Goal: Task Accomplishment & Management: Use online tool/utility

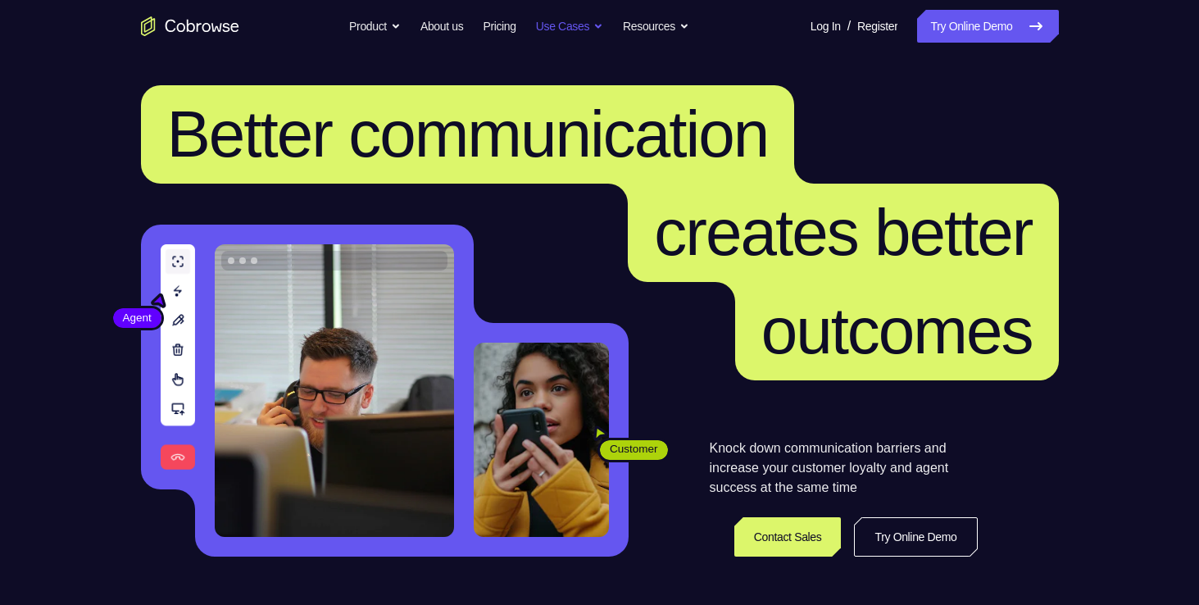
click at [593, 34] on button "Use Cases" at bounding box center [569, 26] width 67 height 33
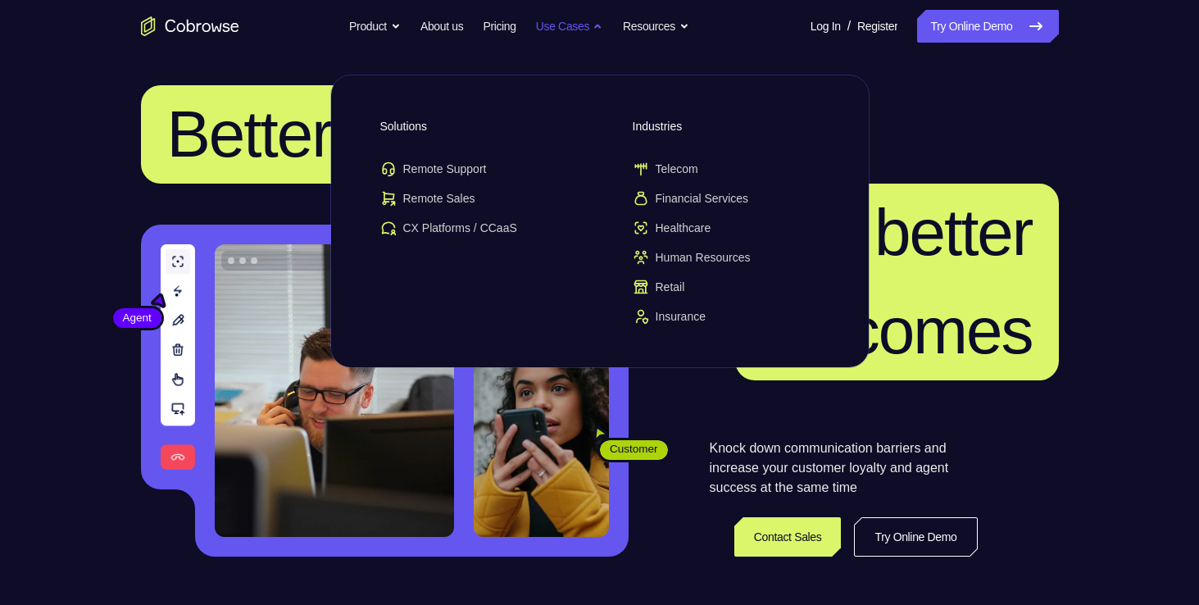
click at [593, 34] on button "Use Cases" at bounding box center [569, 26] width 67 height 33
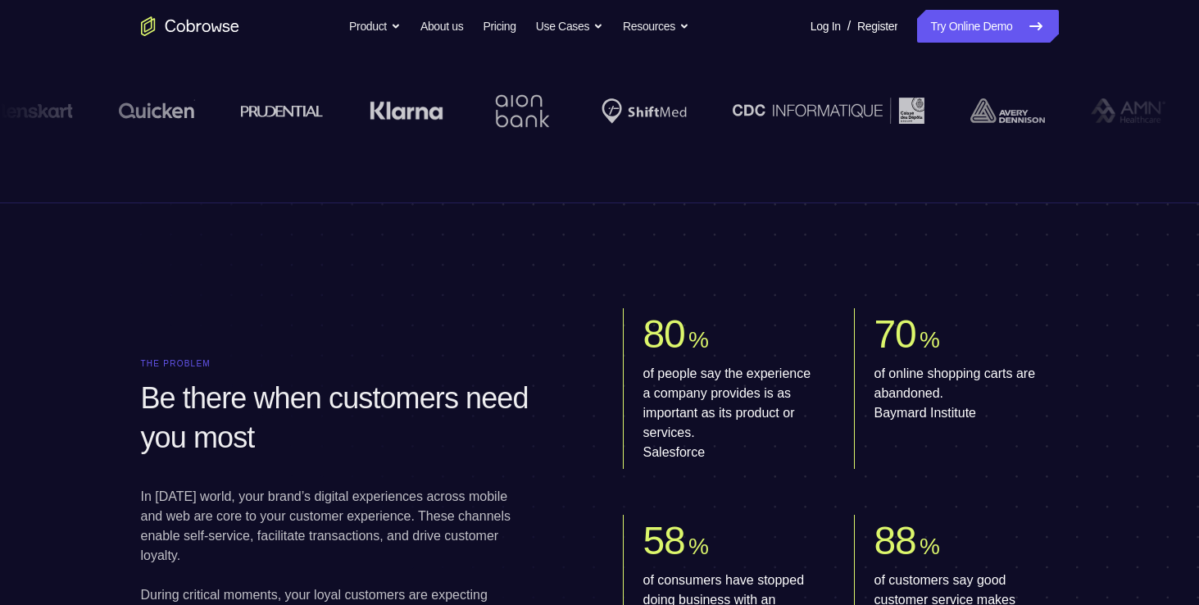
scroll to position [633, 0]
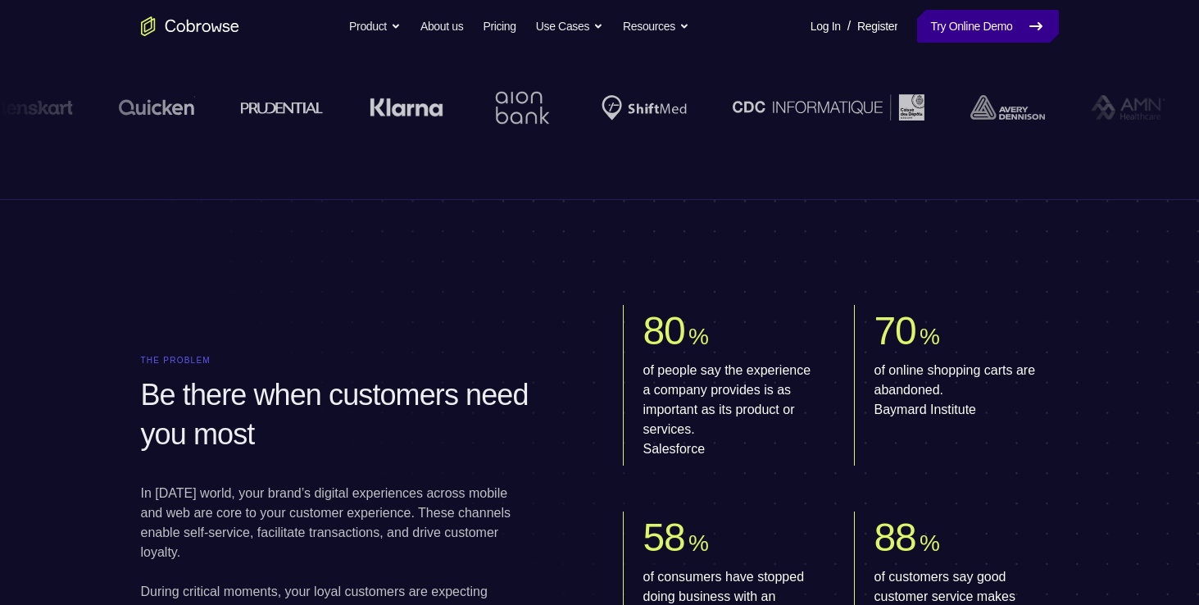
click at [972, 26] on link "Try Online Demo" at bounding box center [987, 26] width 141 height 33
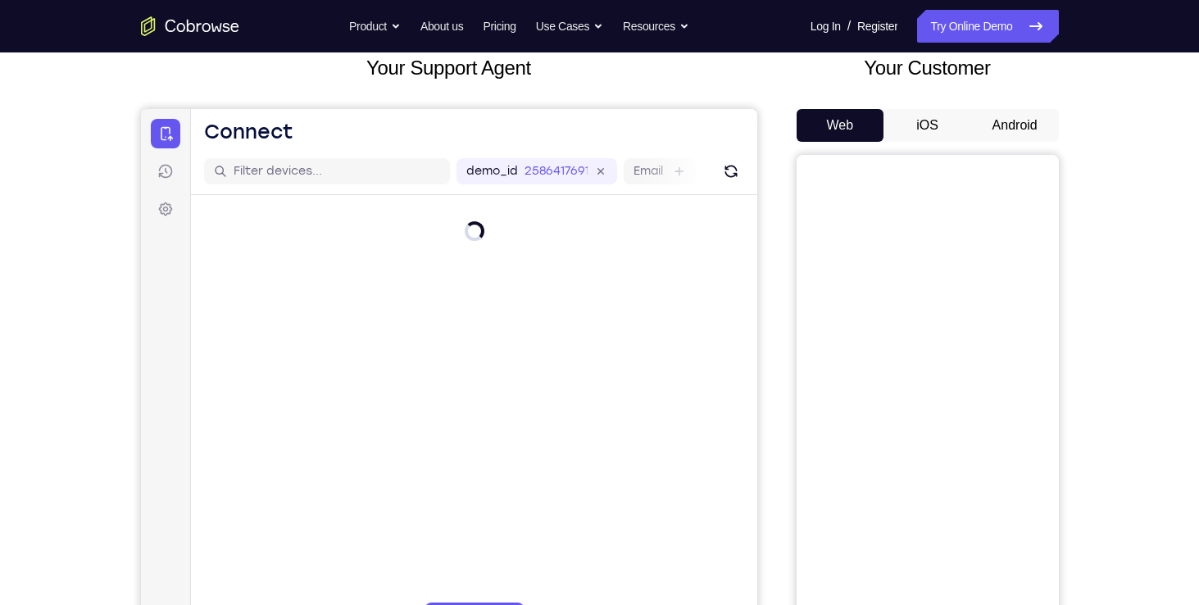
scroll to position [92, 0]
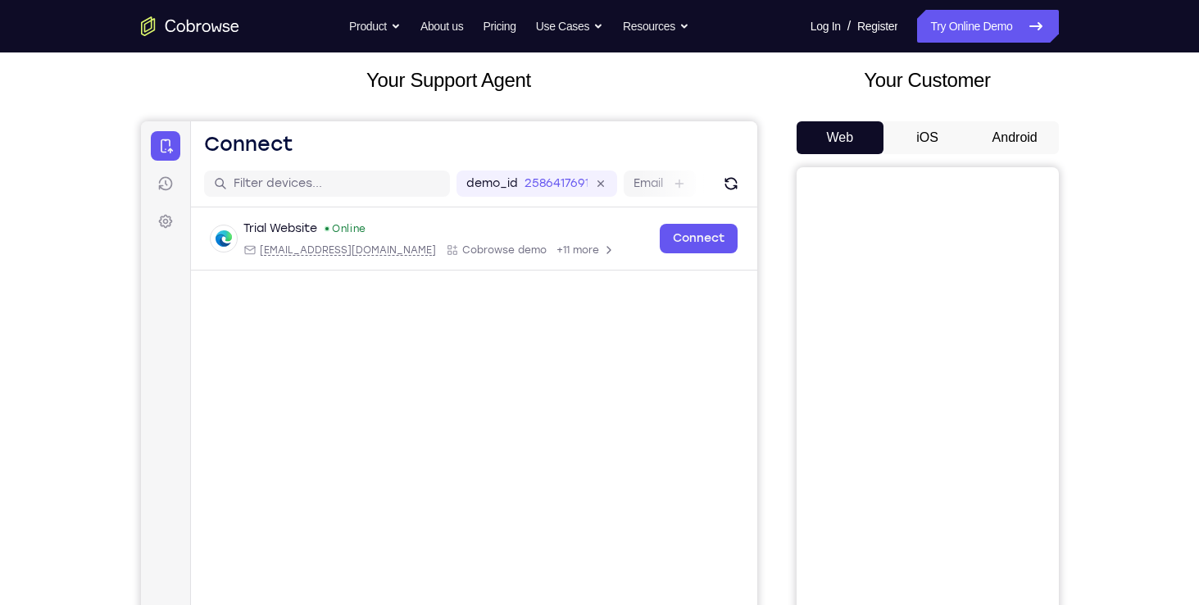
click at [953, 143] on button "iOS" at bounding box center [928, 137] width 88 height 33
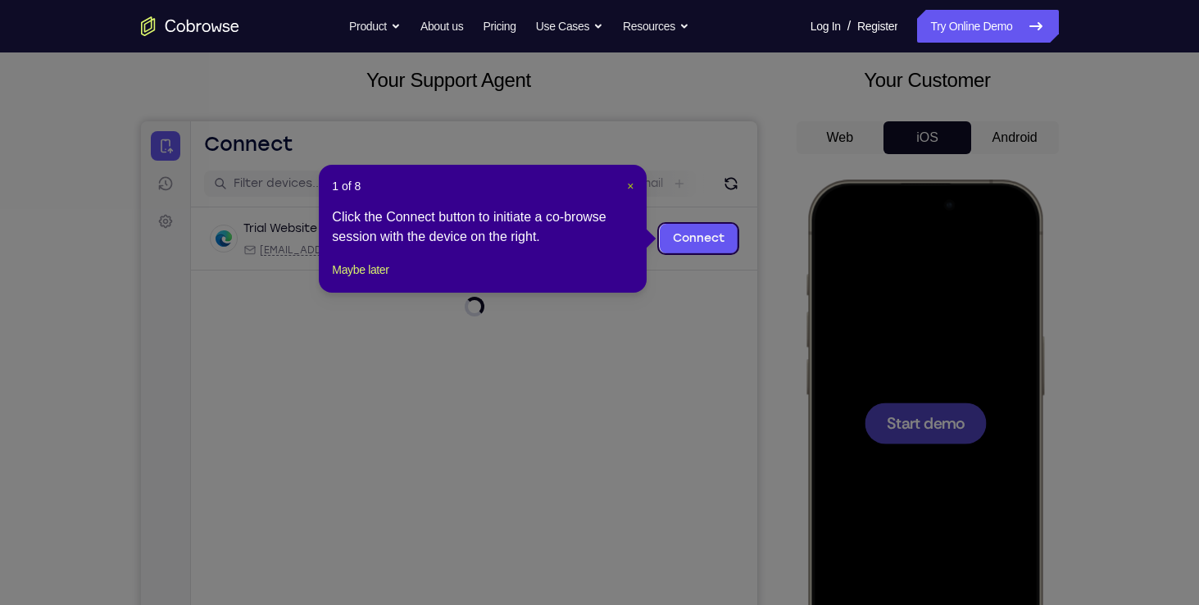
scroll to position [0, 0]
click at [628, 184] on span "×" at bounding box center [630, 186] width 7 height 13
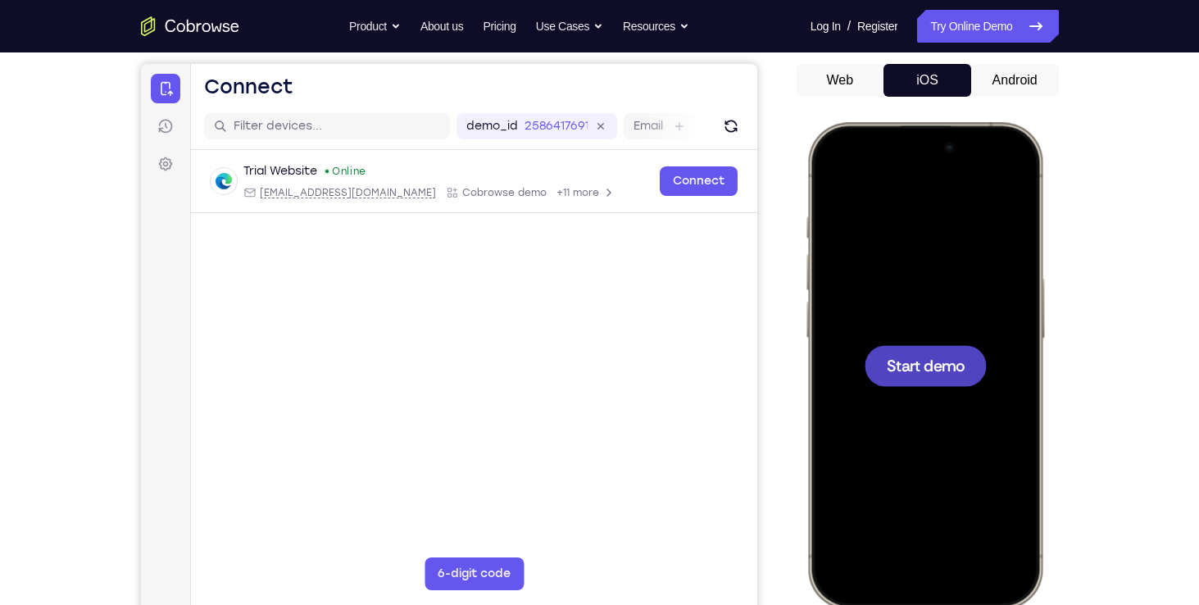
scroll to position [133, 0]
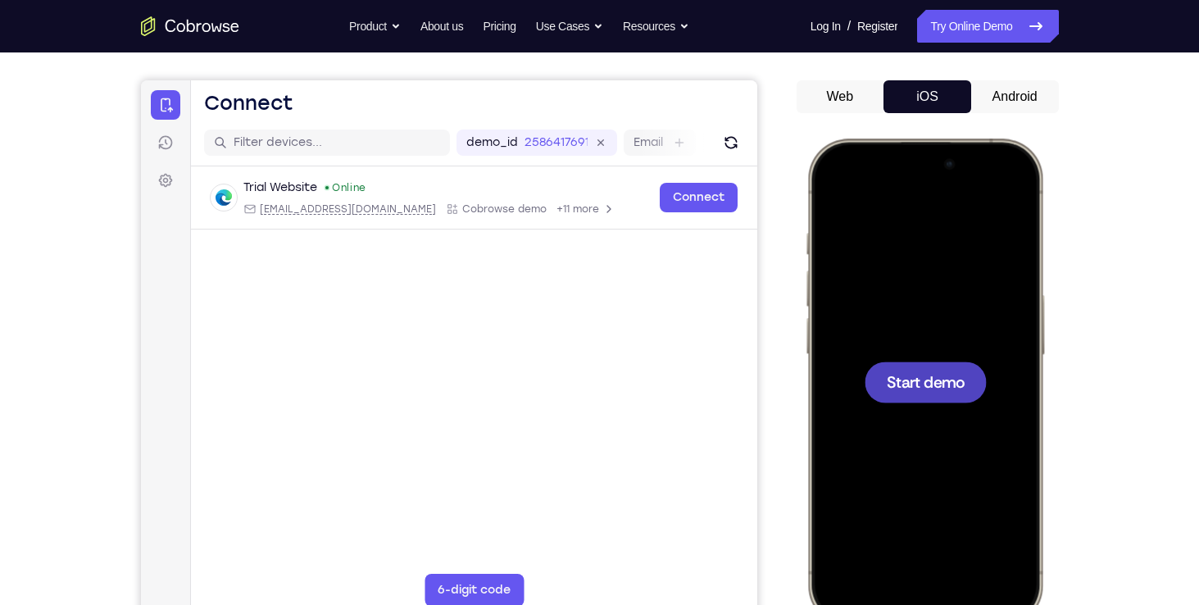
click at [1013, 78] on div "Your Customer Web iOS Android" at bounding box center [928, 328] width 262 height 606
click at [1013, 87] on button "Android" at bounding box center [1015, 96] width 88 height 33
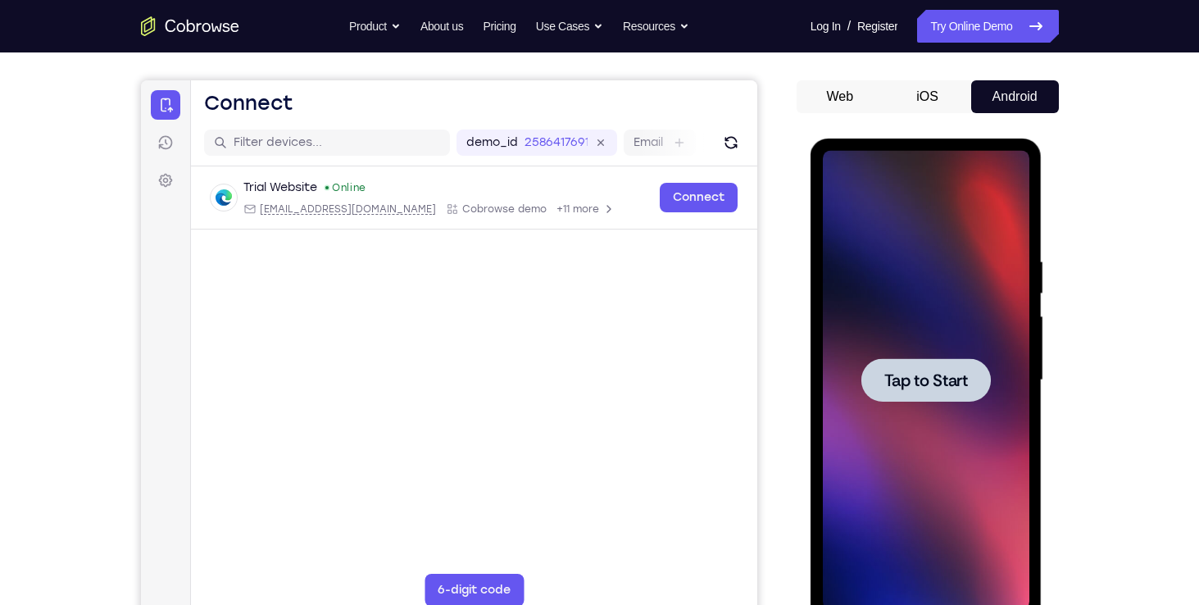
scroll to position [0, 0]
click at [915, 388] on span "Tap to Start" at bounding box center [927, 380] width 84 height 16
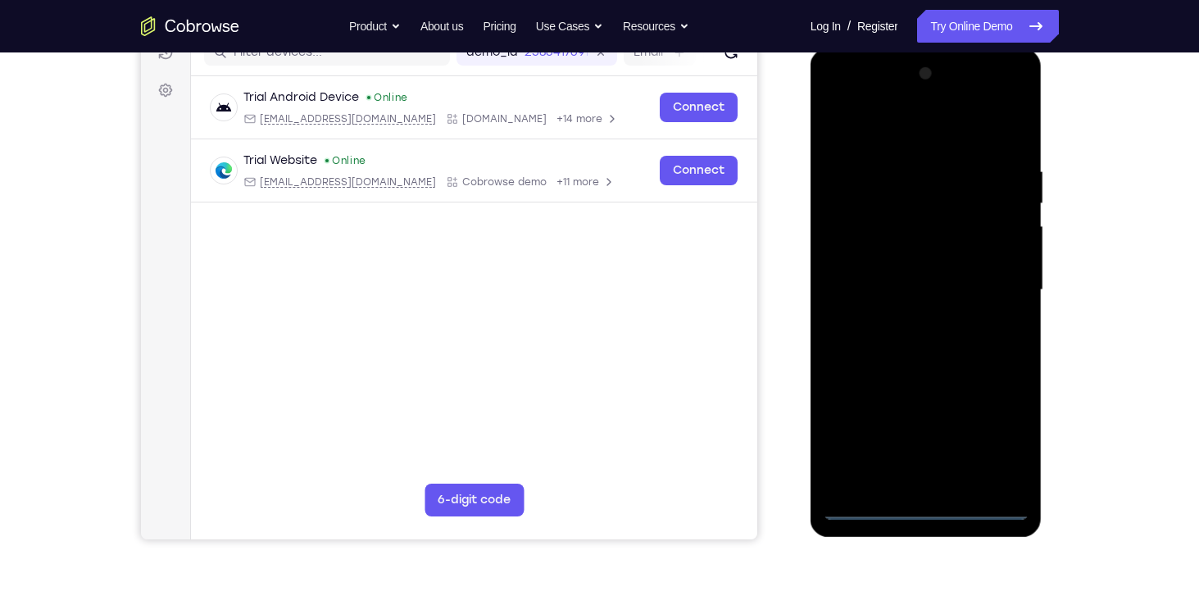
scroll to position [224, 0]
click at [930, 507] on div at bounding box center [926, 289] width 207 height 459
click at [917, 471] on div at bounding box center [926, 289] width 207 height 459
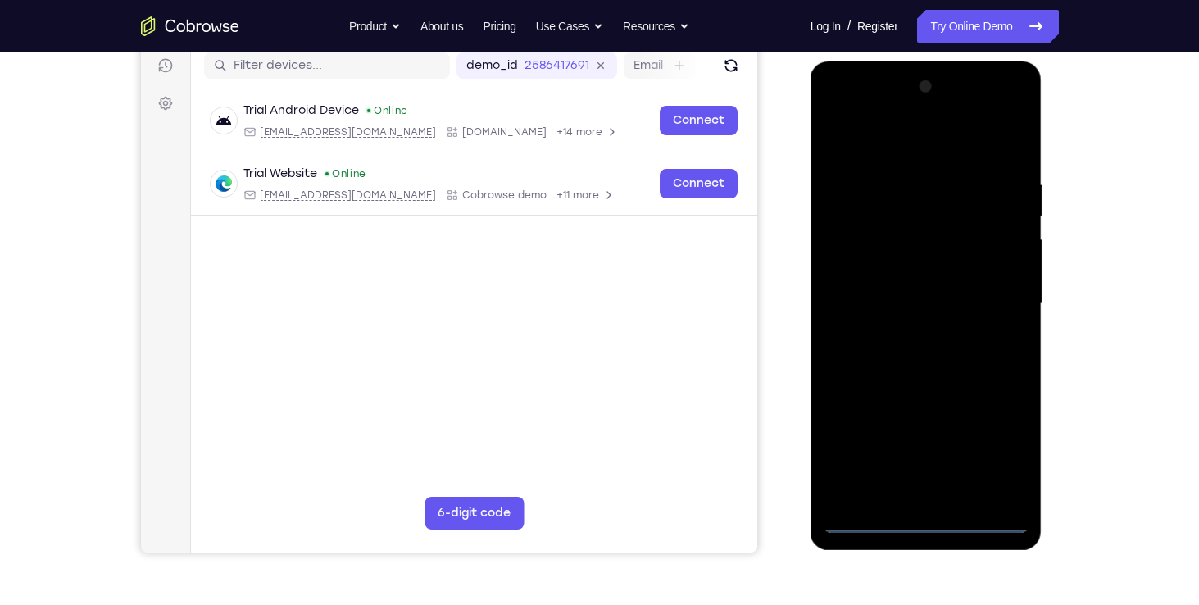
scroll to position [210, 0]
click at [909, 490] on div at bounding box center [926, 303] width 207 height 459
click at [1016, 487] on div at bounding box center [926, 303] width 207 height 459
click at [893, 225] on div at bounding box center [926, 303] width 207 height 459
click at [905, 494] on div at bounding box center [926, 303] width 207 height 459
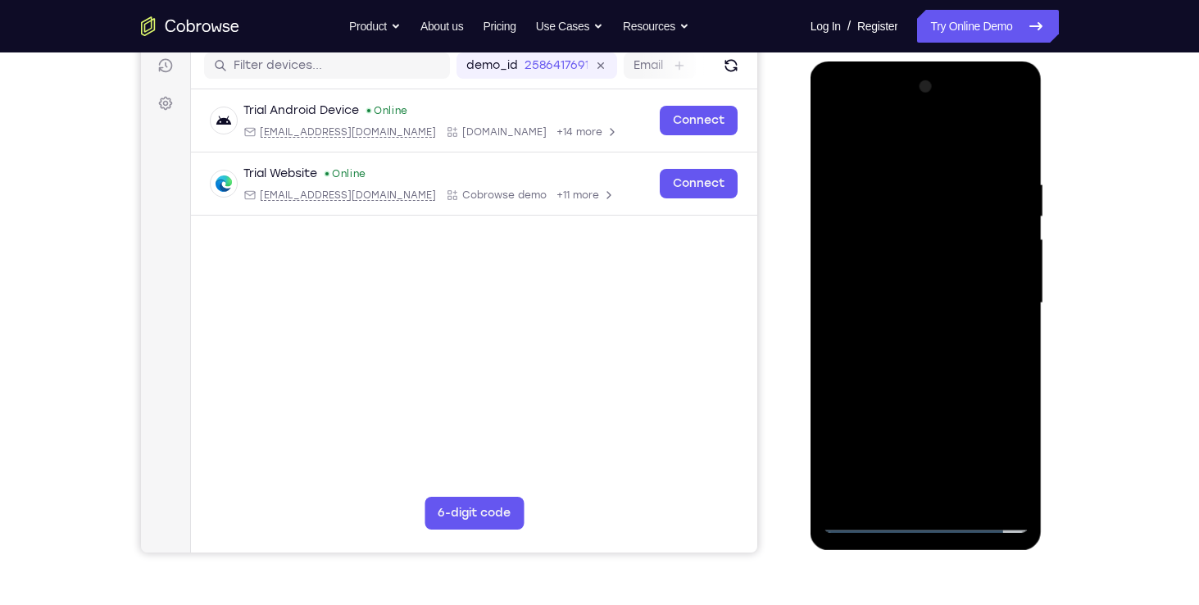
click at [935, 289] on div at bounding box center [926, 303] width 207 height 459
click at [932, 275] on div at bounding box center [926, 303] width 207 height 459
click at [926, 305] on div at bounding box center [926, 303] width 207 height 459
click at [931, 345] on div at bounding box center [926, 303] width 207 height 459
click at [921, 382] on div at bounding box center [926, 303] width 207 height 459
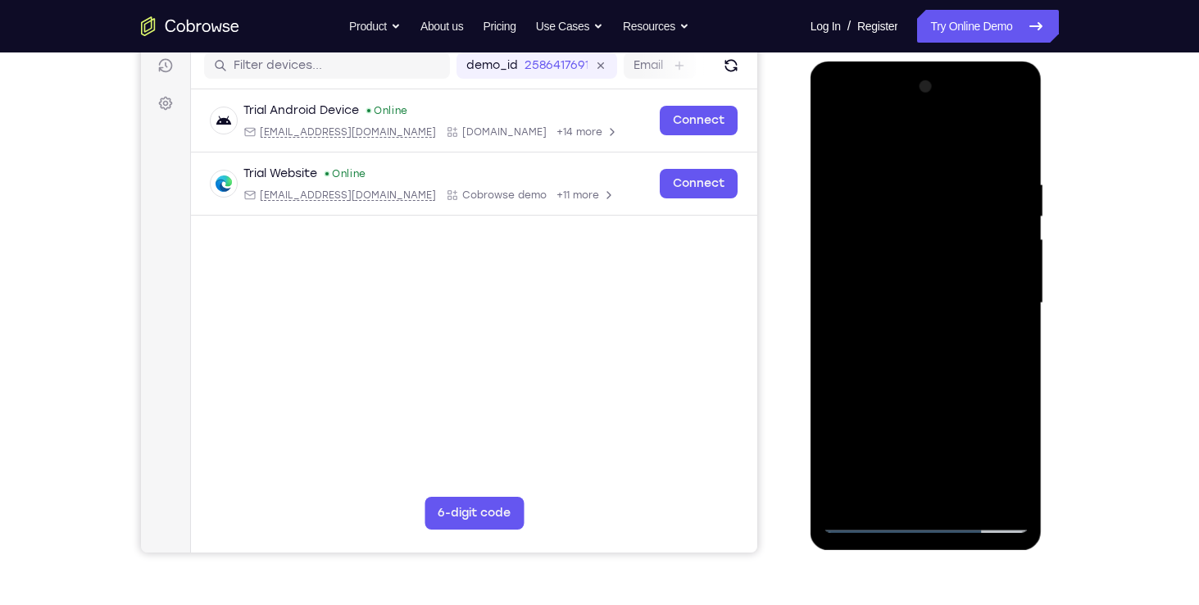
click at [951, 229] on div at bounding box center [926, 303] width 207 height 459
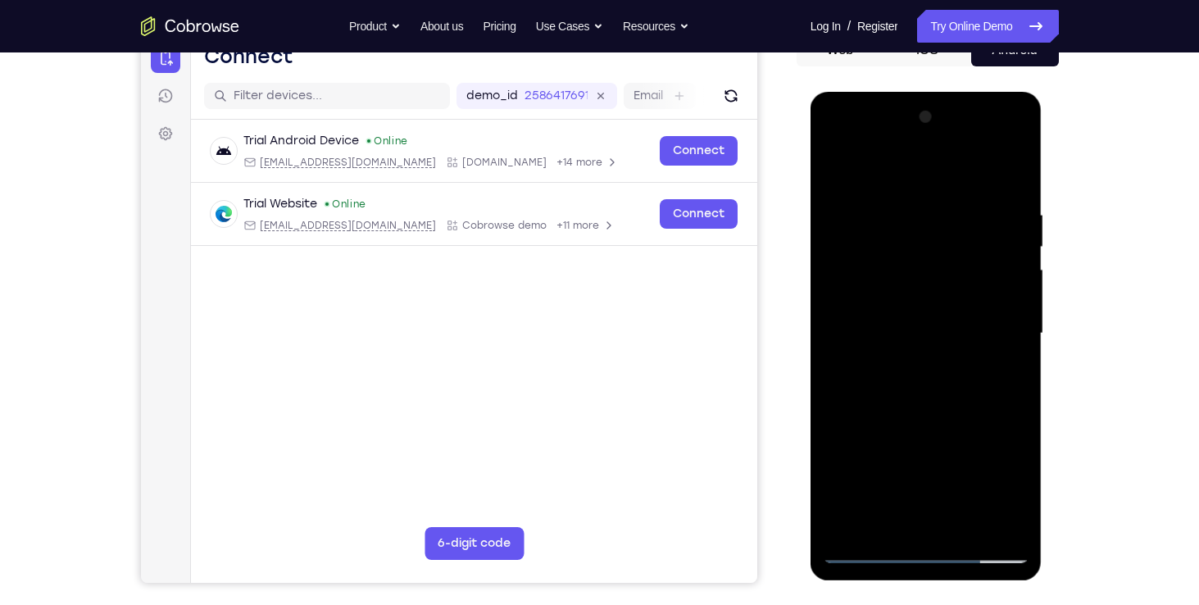
scroll to position [179, 0]
click at [950, 287] on div at bounding box center [926, 334] width 207 height 459
click at [947, 304] on div at bounding box center [926, 334] width 207 height 459
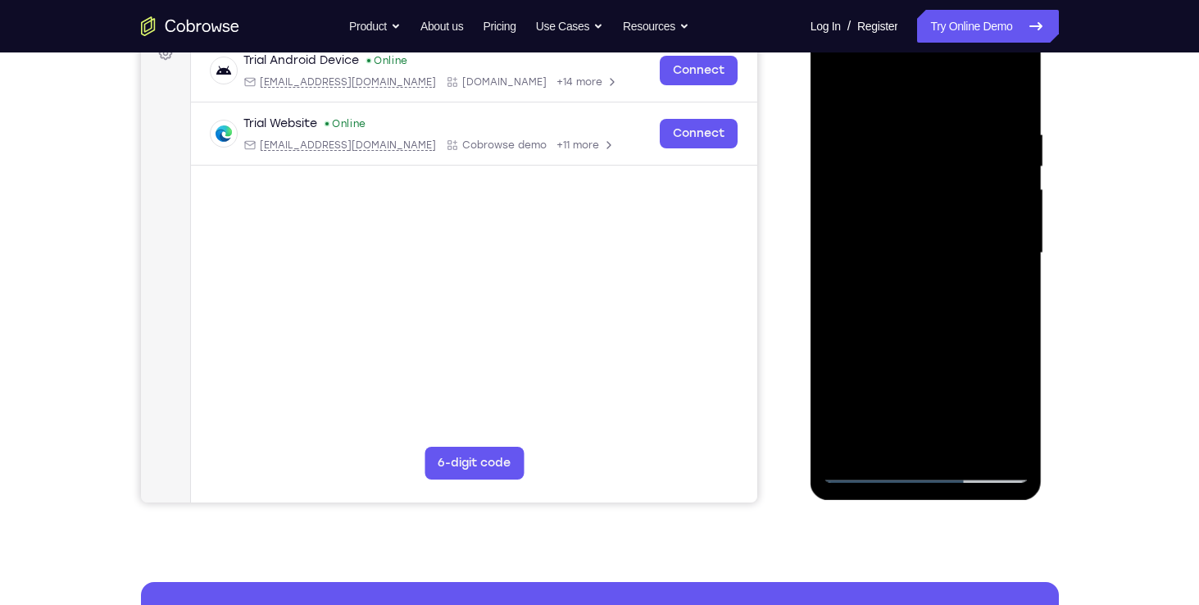
scroll to position [262, 0]
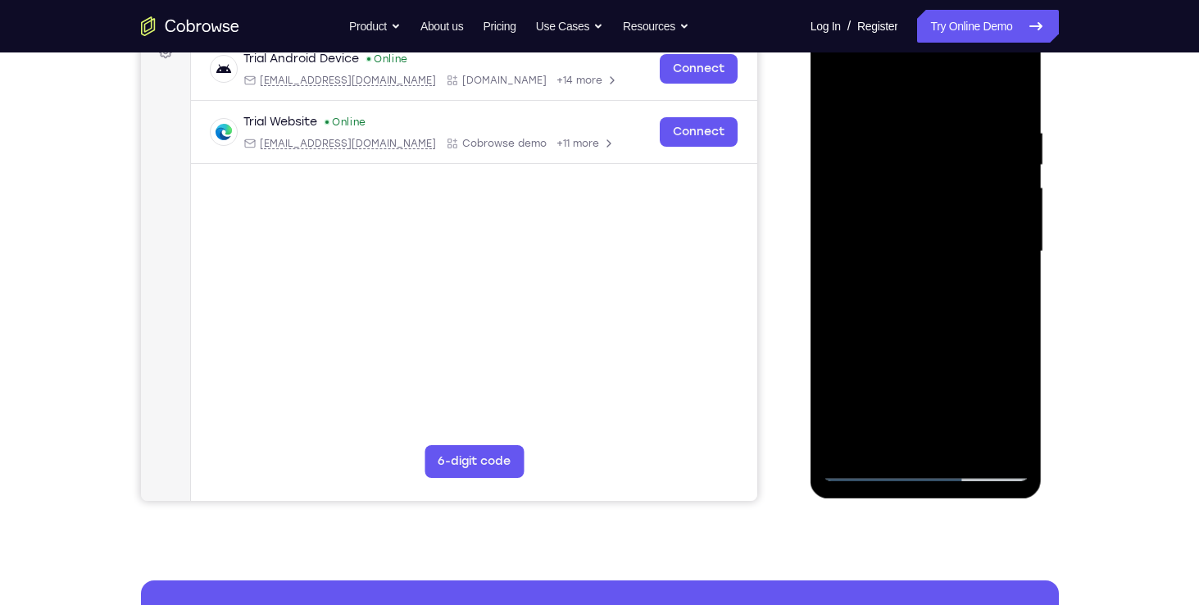
click at [880, 443] on div at bounding box center [926, 251] width 207 height 459
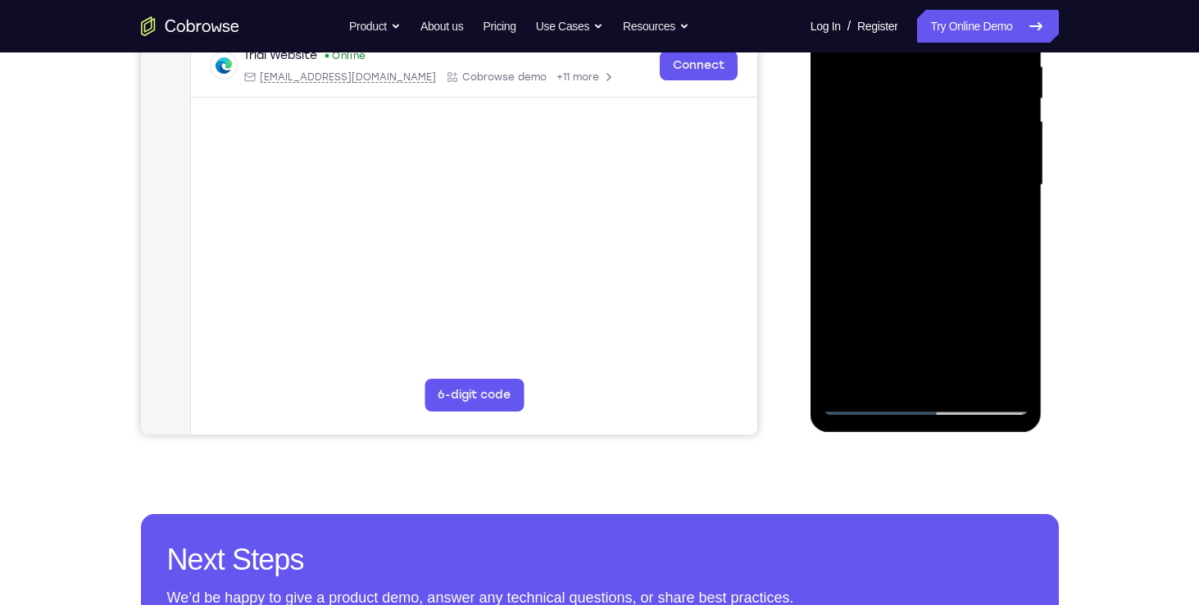
scroll to position [337, 0]
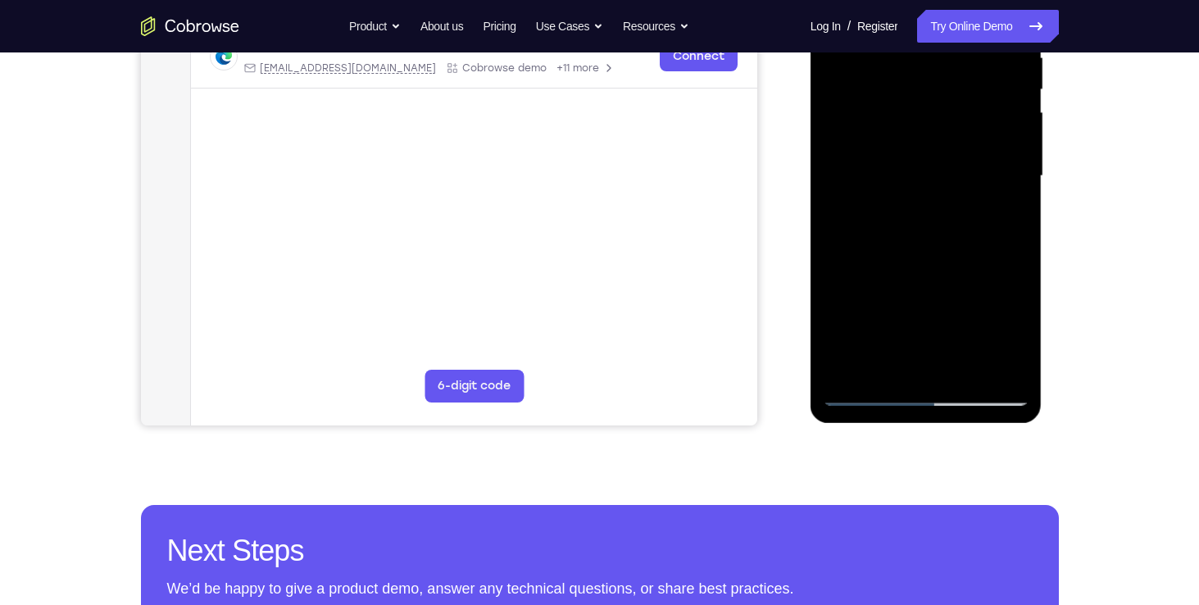
click at [924, 393] on div at bounding box center [926, 176] width 207 height 459
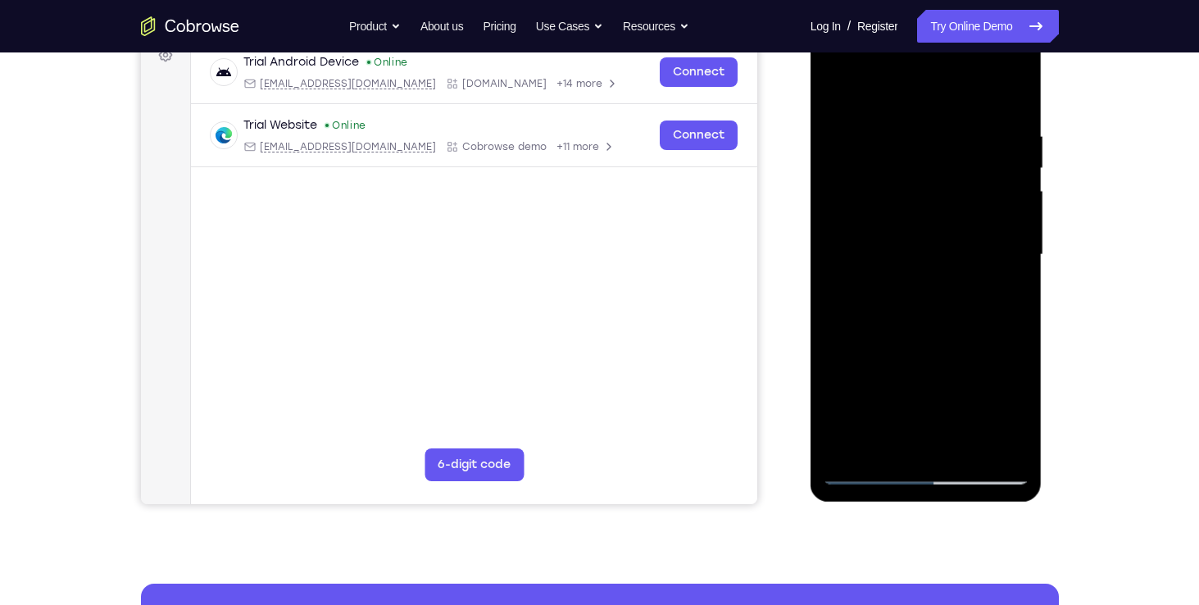
scroll to position [256, 0]
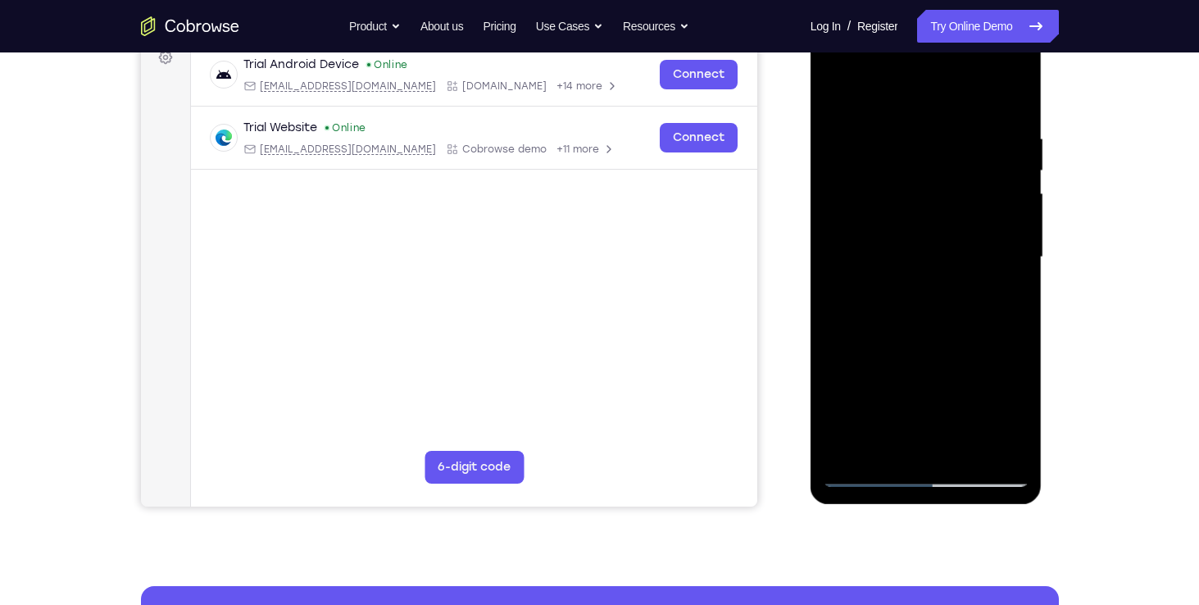
click at [913, 439] on div at bounding box center [926, 257] width 207 height 459
click at [935, 329] on div at bounding box center [926, 257] width 207 height 459
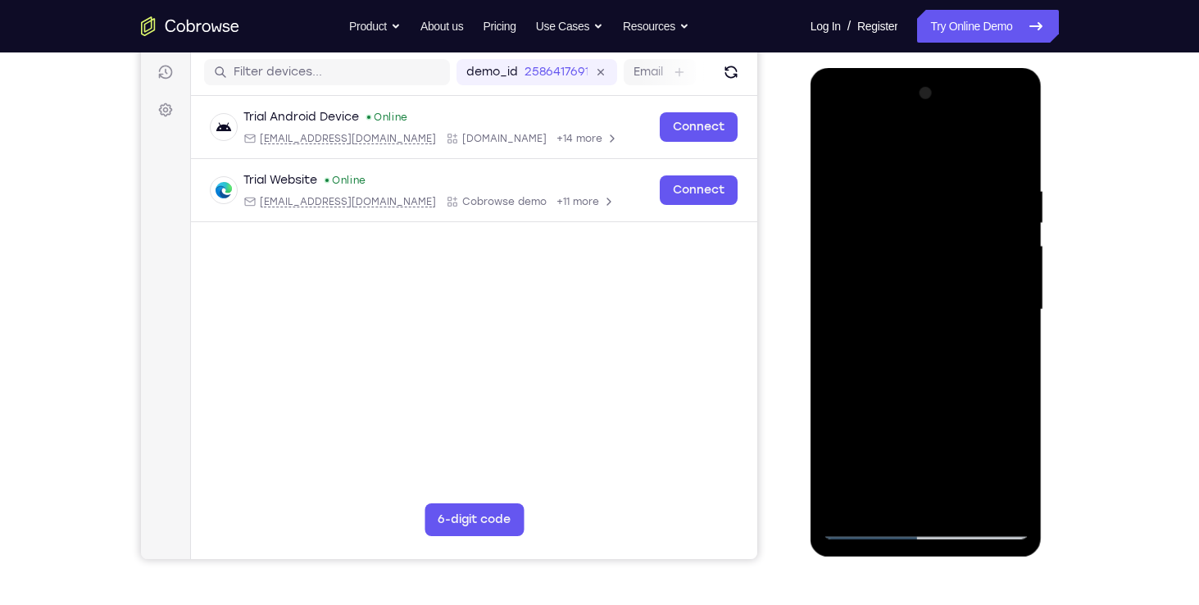
scroll to position [203, 0]
click at [950, 482] on div at bounding box center [926, 309] width 207 height 459
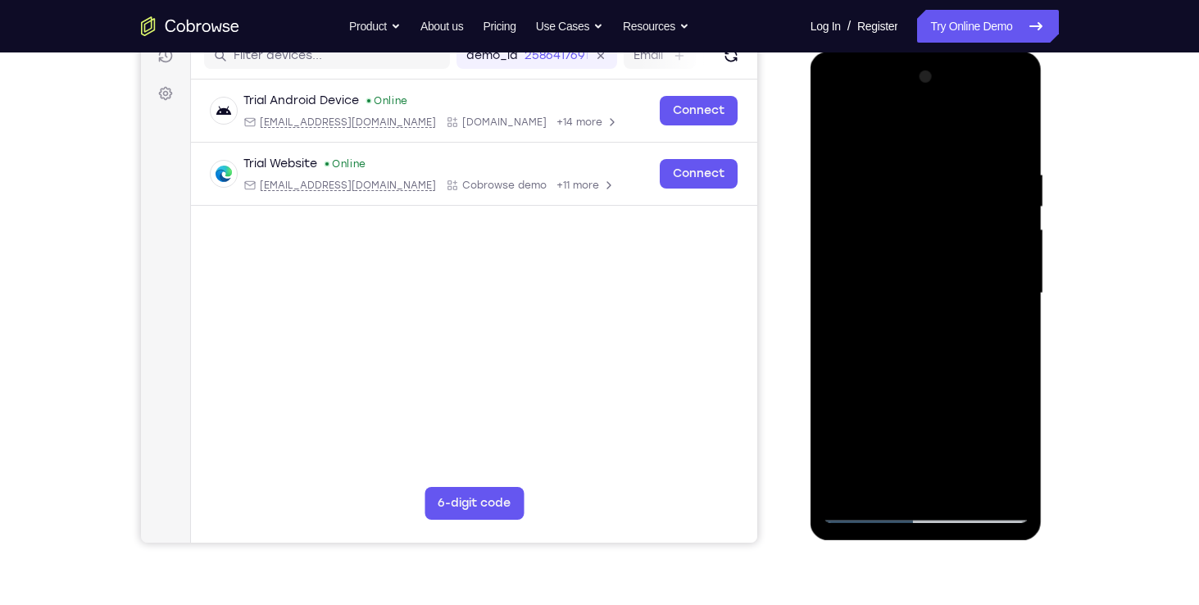
scroll to position [220, 0]
click at [950, 482] on div at bounding box center [926, 293] width 207 height 459
click at [1017, 484] on div at bounding box center [926, 293] width 207 height 459
click at [925, 234] on div at bounding box center [926, 293] width 207 height 459
click at [917, 214] on div at bounding box center [926, 293] width 207 height 459
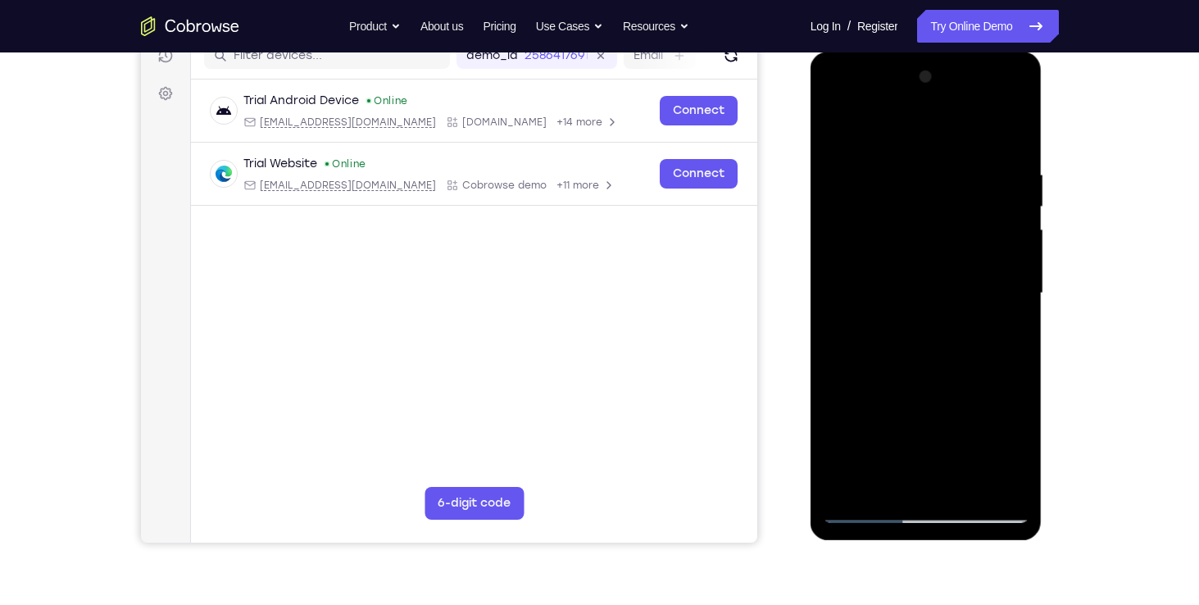
click at [890, 291] on div at bounding box center [926, 293] width 207 height 459
click at [896, 280] on div at bounding box center [926, 293] width 207 height 459
click at [900, 309] on div at bounding box center [926, 293] width 207 height 459
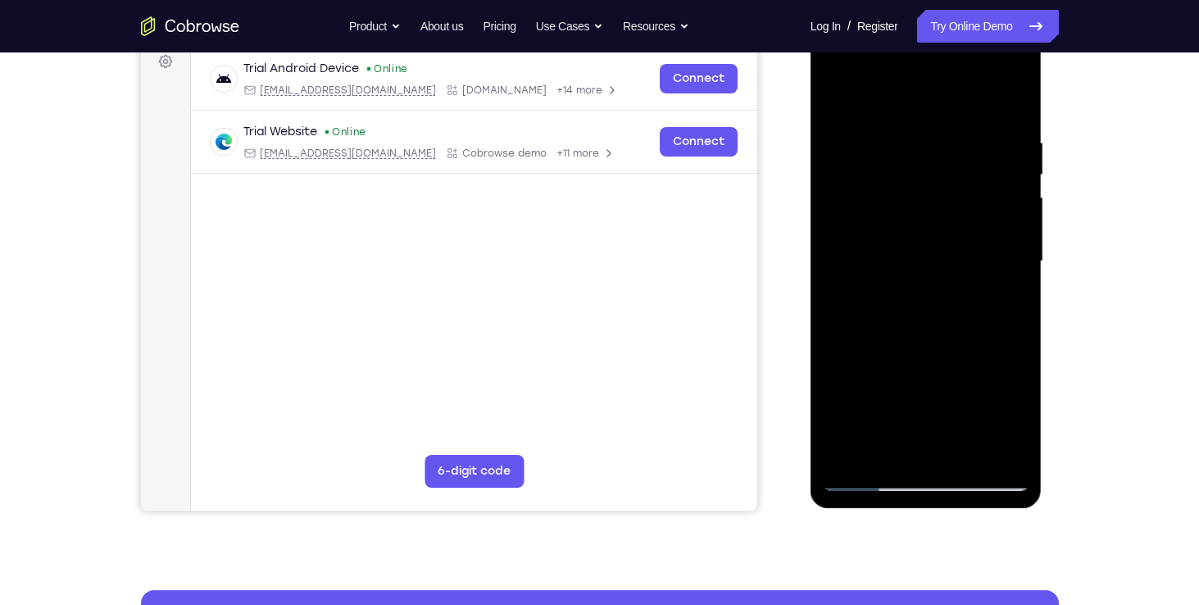
scroll to position [312, 0]
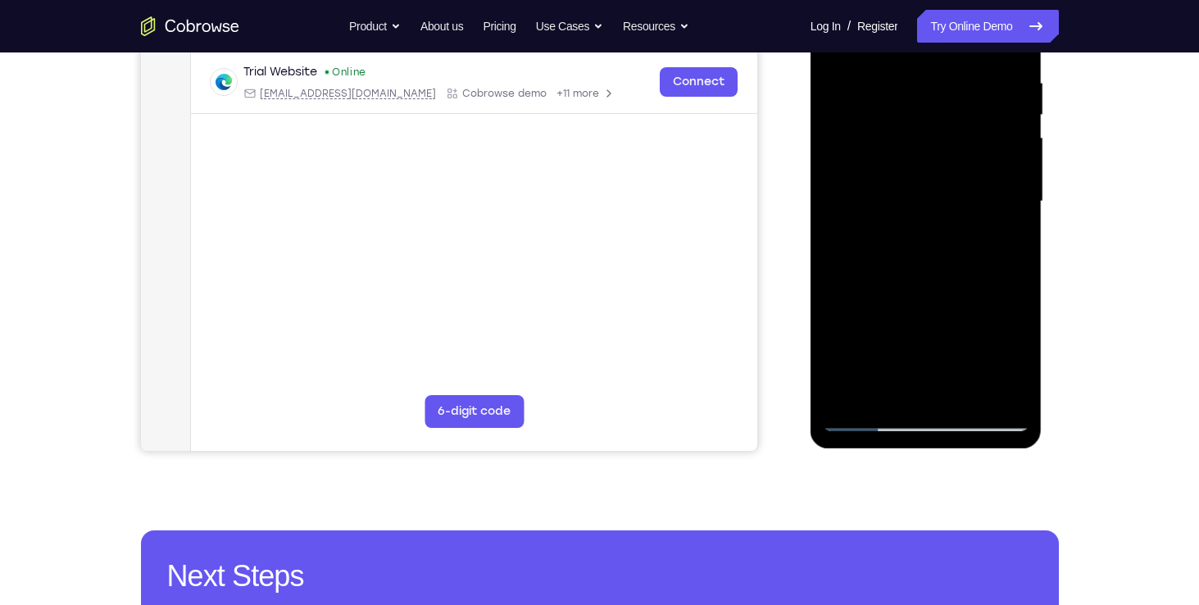
click at [921, 285] on div at bounding box center [926, 201] width 207 height 459
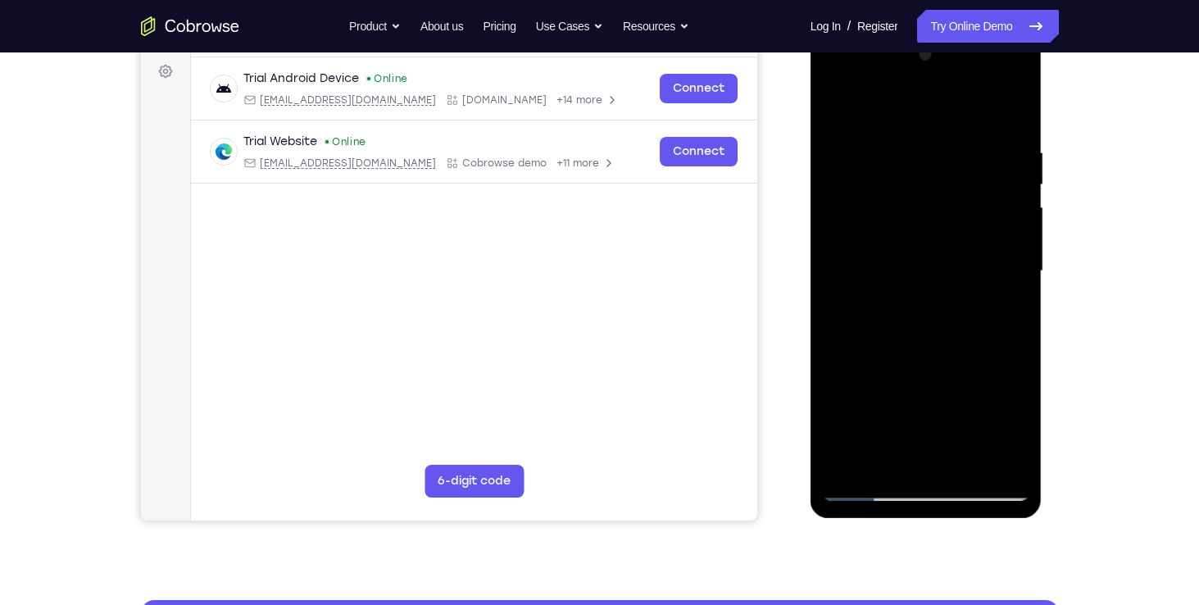
scroll to position [203, 0]
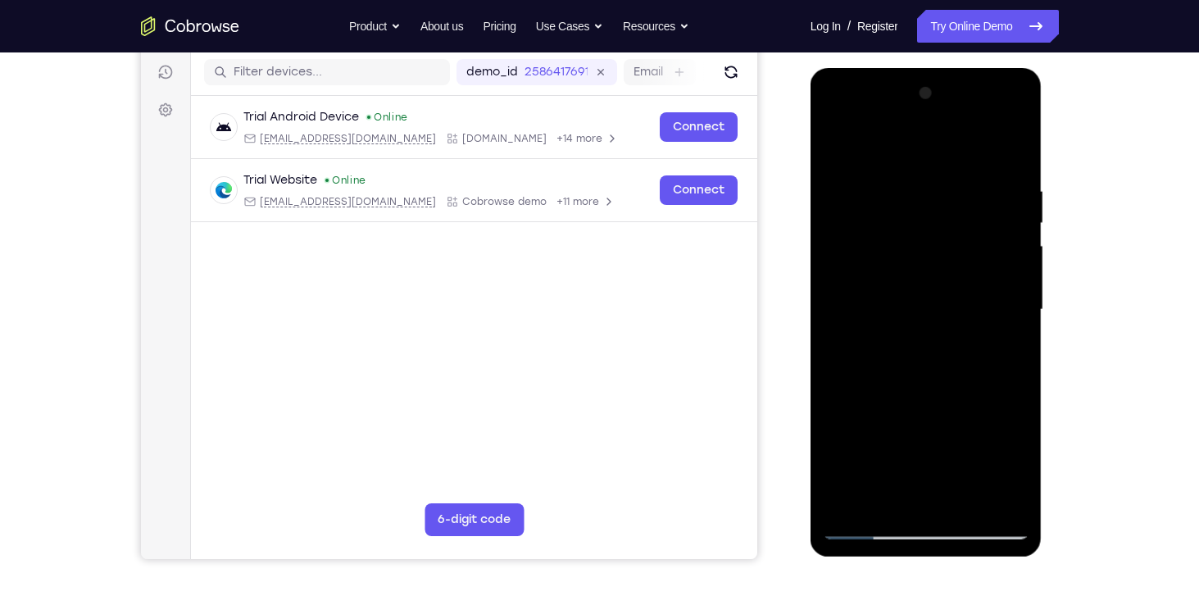
click at [904, 310] on div at bounding box center [926, 309] width 207 height 459
click at [905, 407] on div at bounding box center [926, 309] width 207 height 459
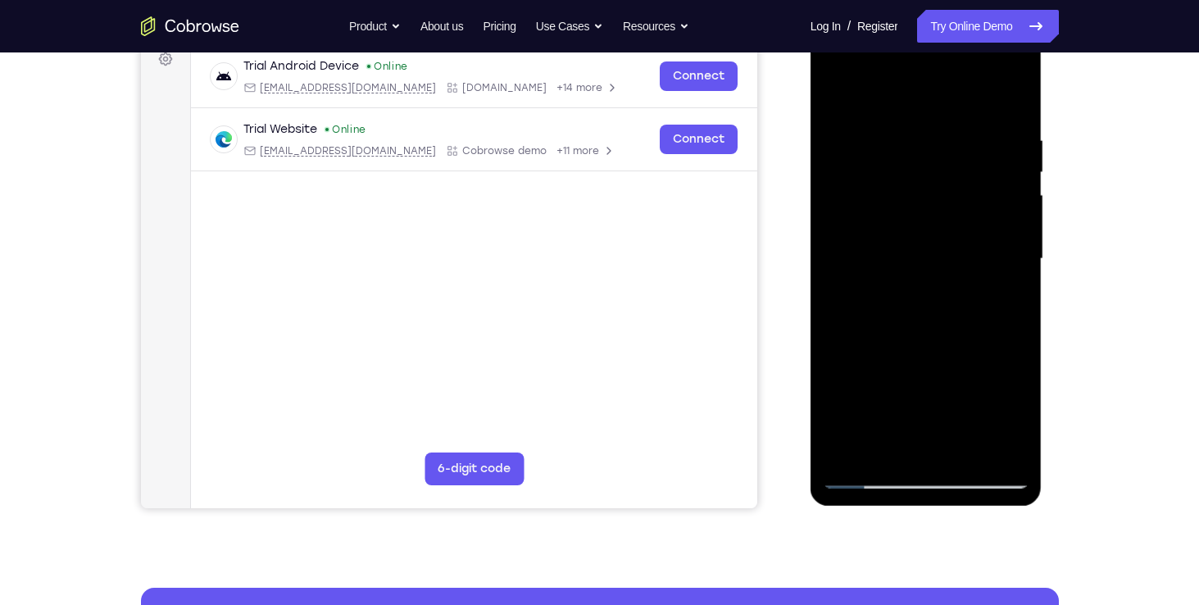
scroll to position [269, 0]
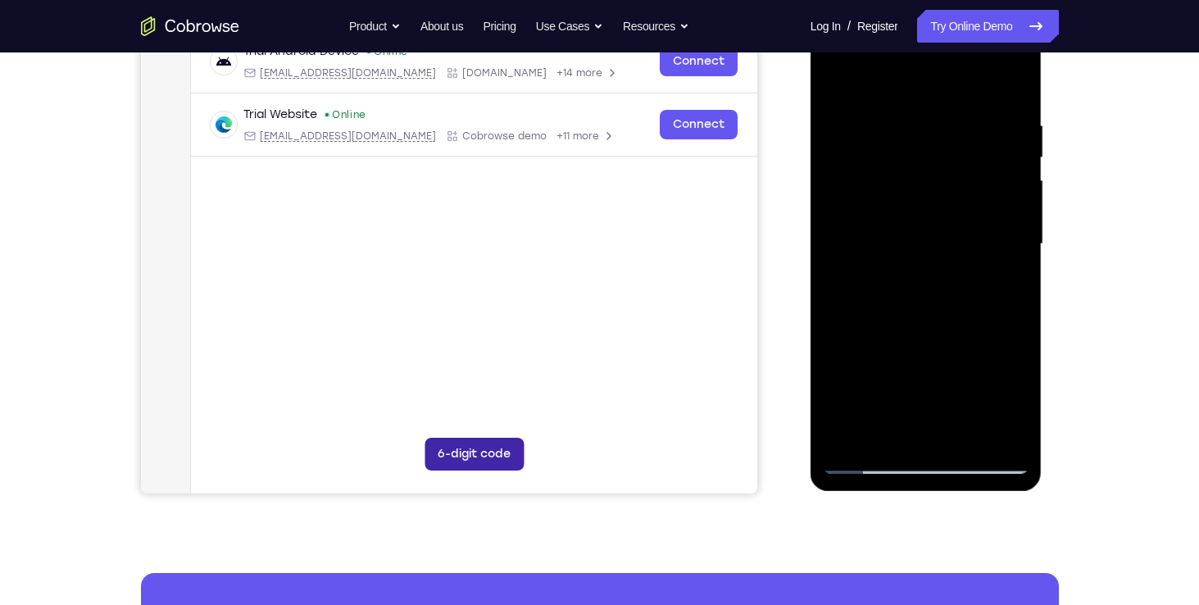
click at [466, 460] on button "6-digit code" at bounding box center [473, 454] width 99 height 33
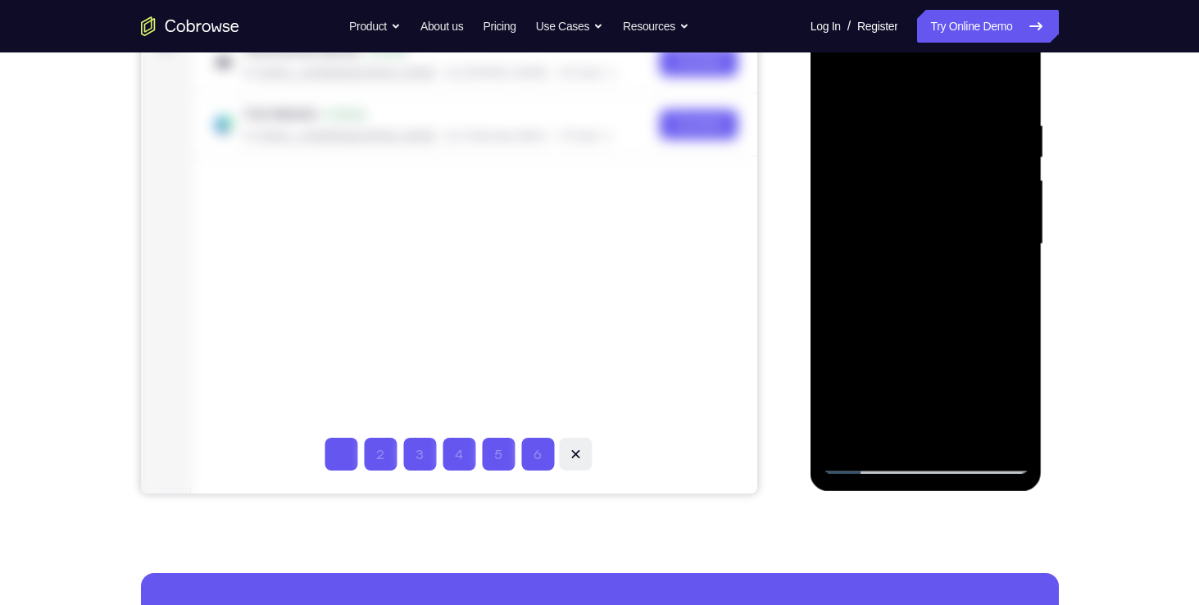
click at [565, 457] on button at bounding box center [574, 454] width 33 height 33
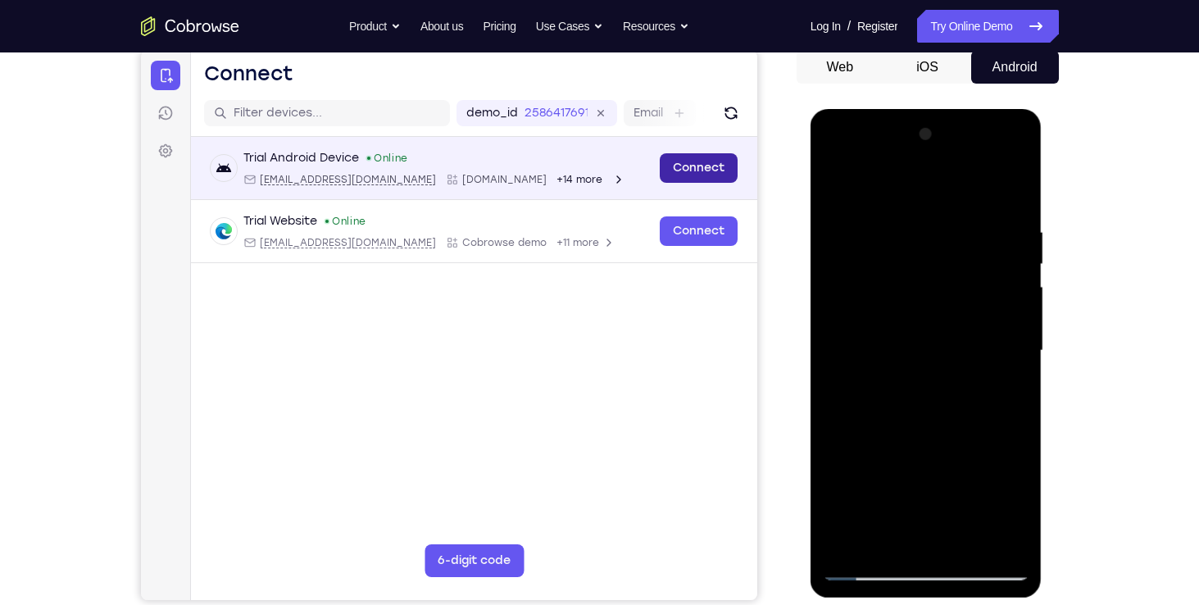
scroll to position [165, 0]
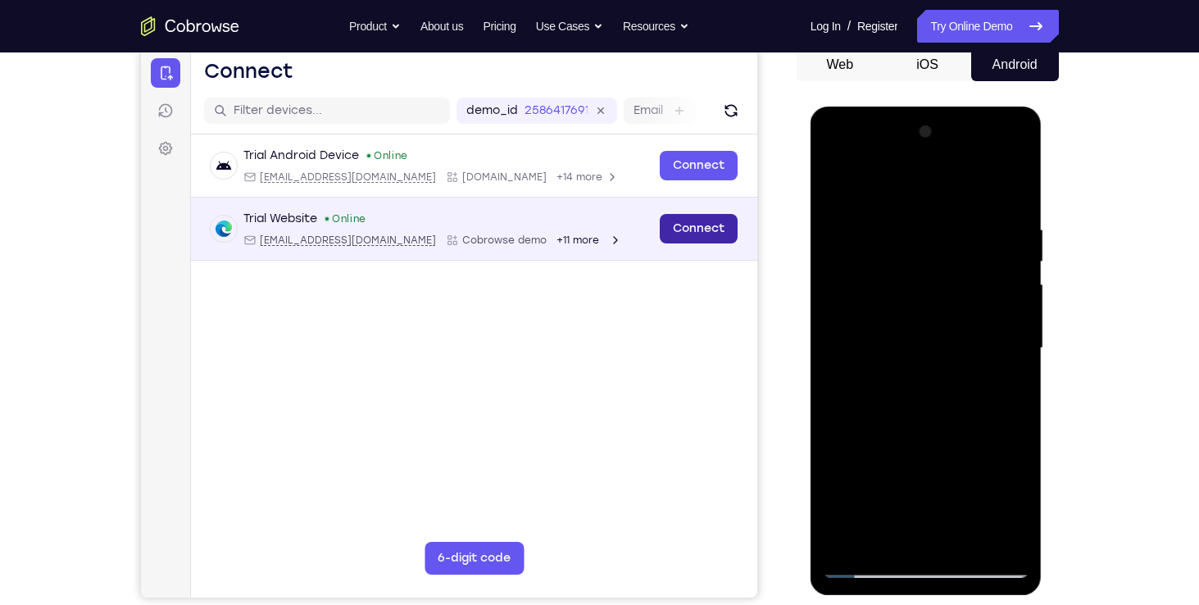
click at [698, 228] on link "Connect" at bounding box center [698, 229] width 78 height 30
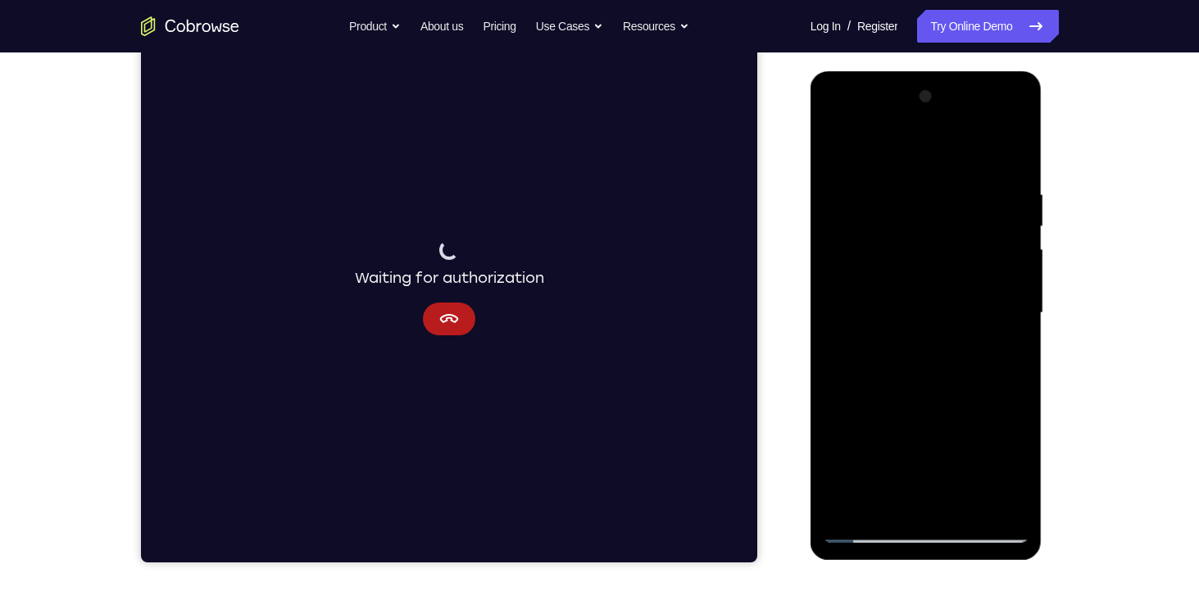
scroll to position [203, 0]
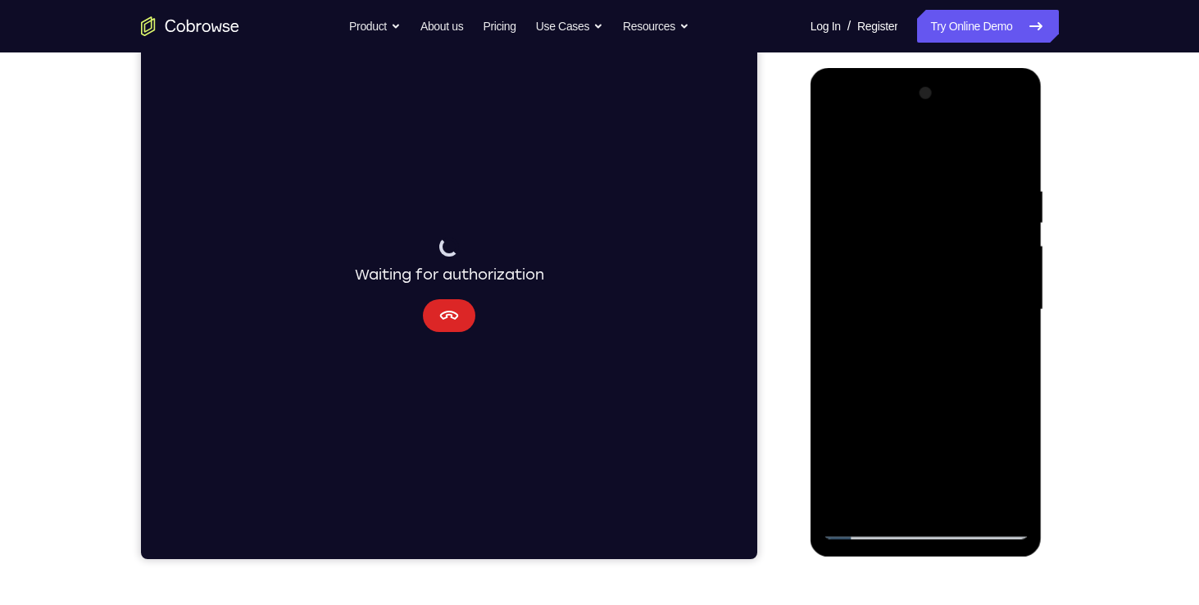
click at [455, 324] on icon "Cancel" at bounding box center [449, 316] width 20 height 20
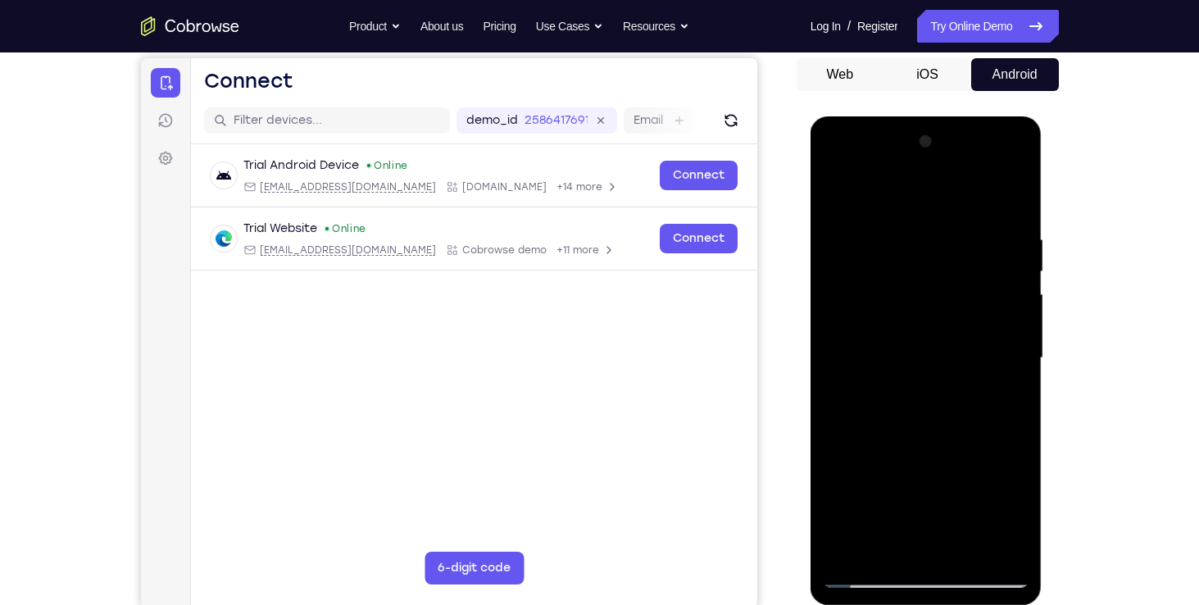
scroll to position [145, 0]
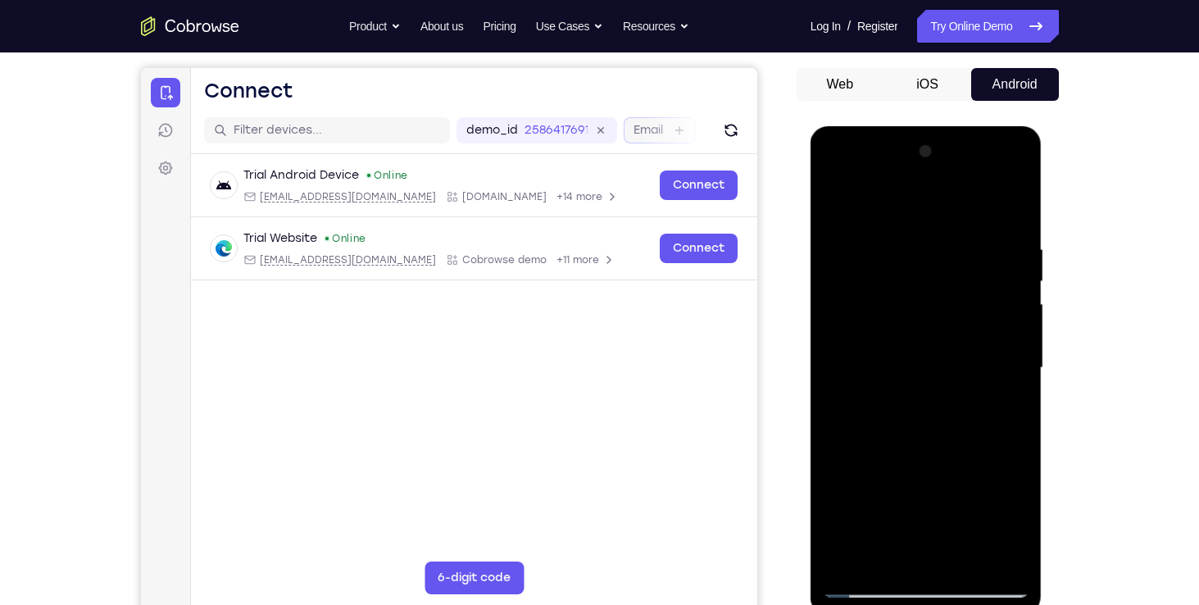
drag, startPoint x: 619, startPoint y: 124, endPoint x: 628, endPoint y: 125, distance: 9.1
click at [628, 125] on div "demo_id 2586417691 2586417691 Email User ID Device ID Device name" at bounding box center [735, 130] width 558 height 26
click at [628, 125] on div "Email" at bounding box center [659, 130] width 72 height 26
